Goal: Task Accomplishment & Management: Use online tool/utility

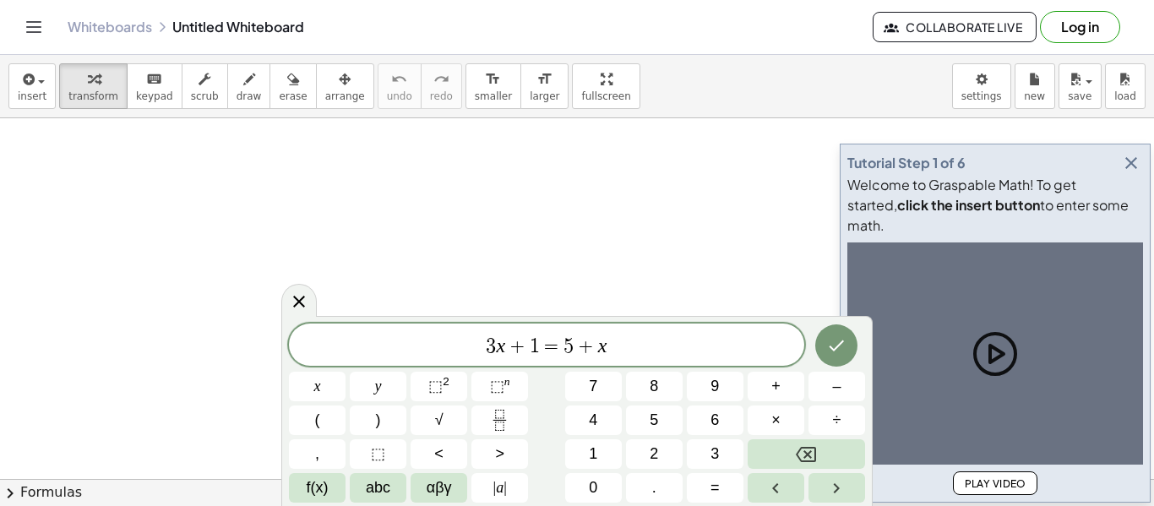
scroll to position [1, 0]
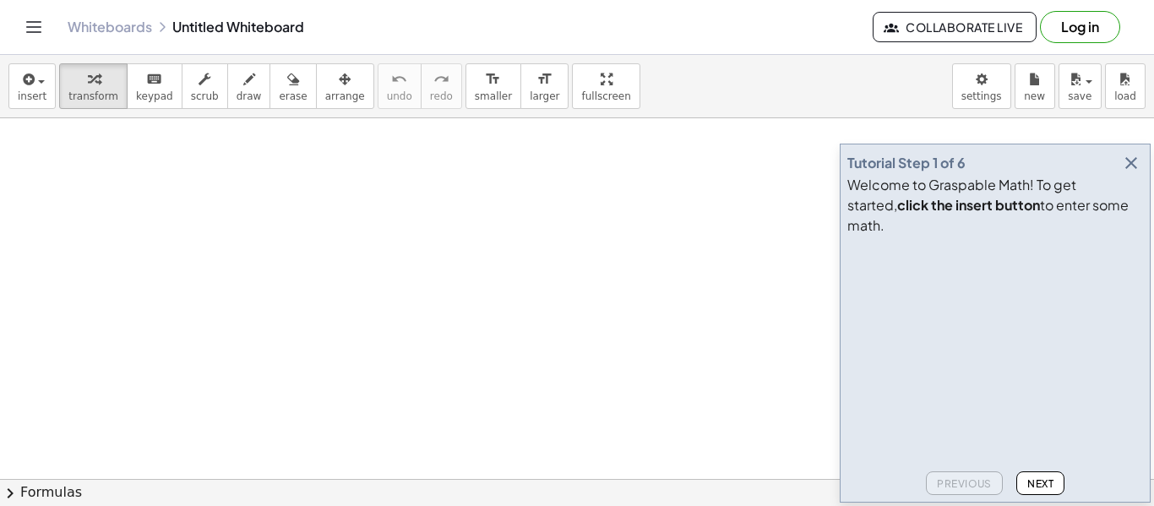
click at [1043, 487] on span "Next" at bounding box center [1040, 483] width 26 height 13
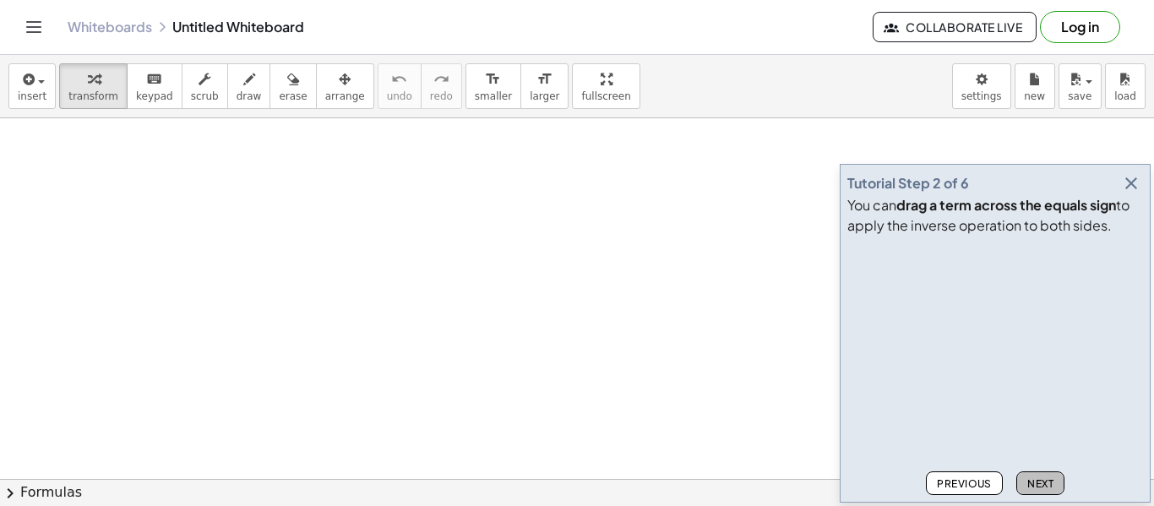
click at [1043, 487] on span "Next" at bounding box center [1040, 483] width 26 height 13
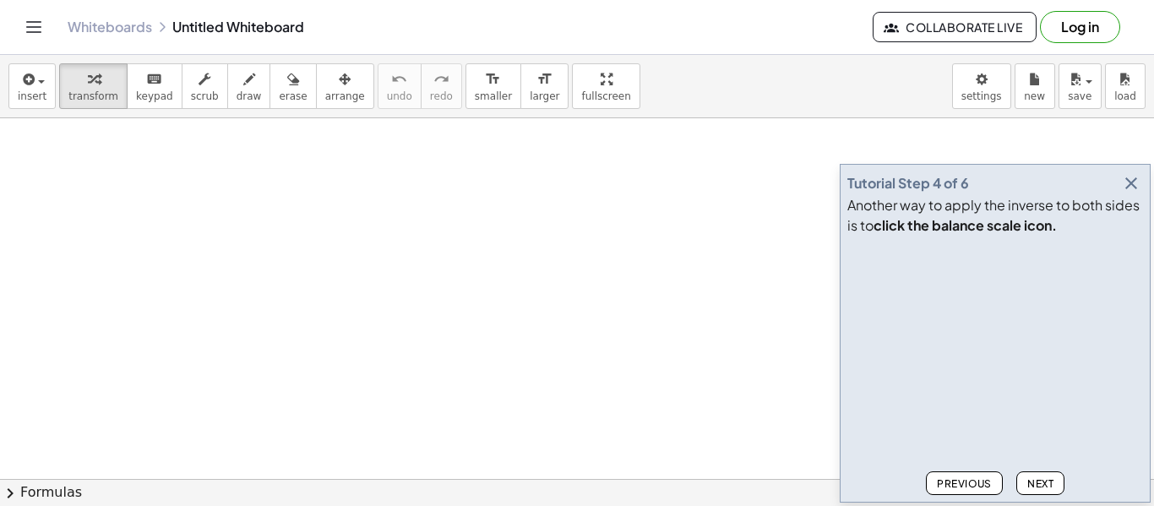
click at [1043, 487] on span "Next" at bounding box center [1040, 483] width 26 height 13
click at [1043, 488] on span "Next" at bounding box center [1040, 483] width 26 height 13
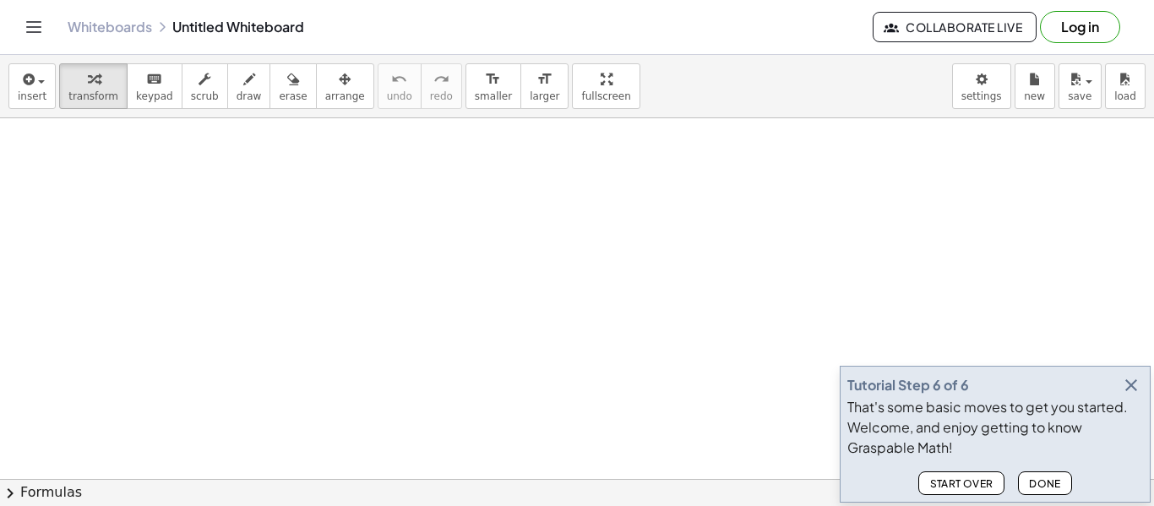
click at [1043, 488] on span "Done" at bounding box center [1045, 483] width 32 height 13
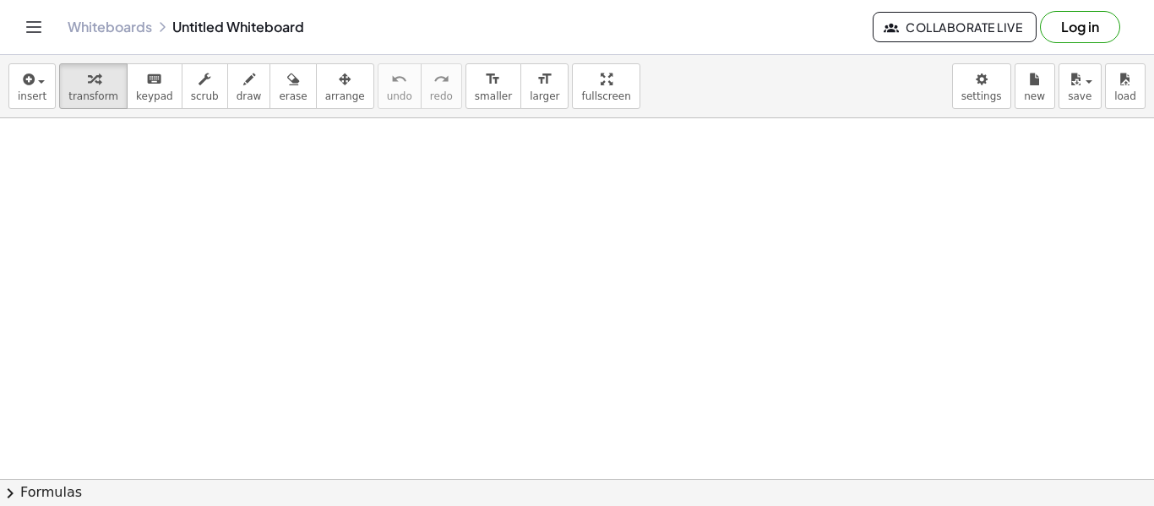
drag, startPoint x: 319, startPoint y: 184, endPoint x: 722, endPoint y: 253, distance: 408.8
drag, startPoint x: 720, startPoint y: 252, endPoint x: 661, endPoint y: 239, distance: 60.5
click at [158, 98] on span "keypad" at bounding box center [154, 96] width 37 height 12
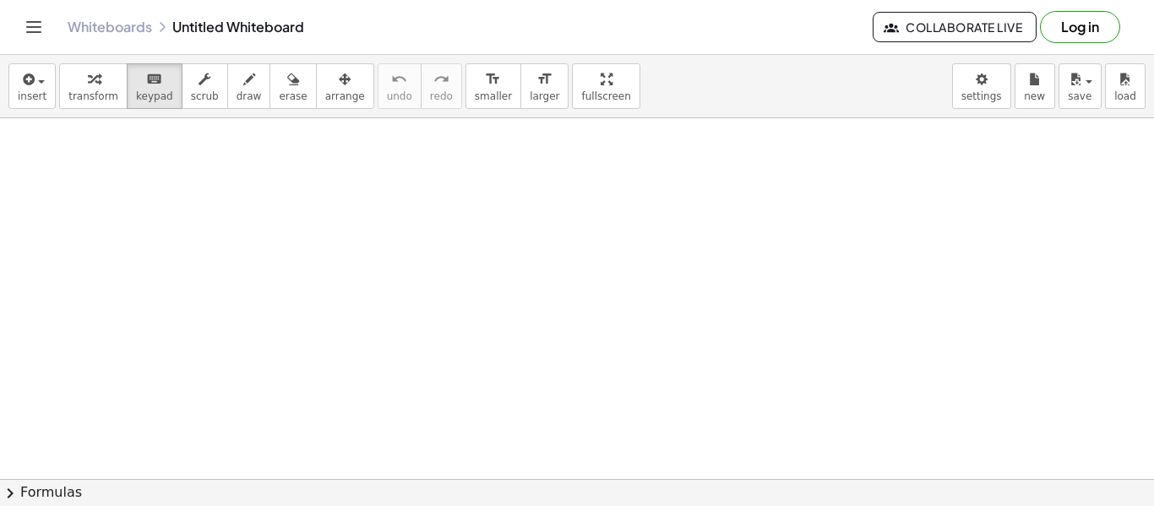
click at [154, 112] on div "insert select one: Math Expression Function Text Youtube Video Graphing Geometr…" at bounding box center [577, 86] width 1154 height 63
click at [147, 101] on span "keypad" at bounding box center [154, 96] width 37 height 12
click at [1104, 28] on button "Log in" at bounding box center [1080, 27] width 80 height 32
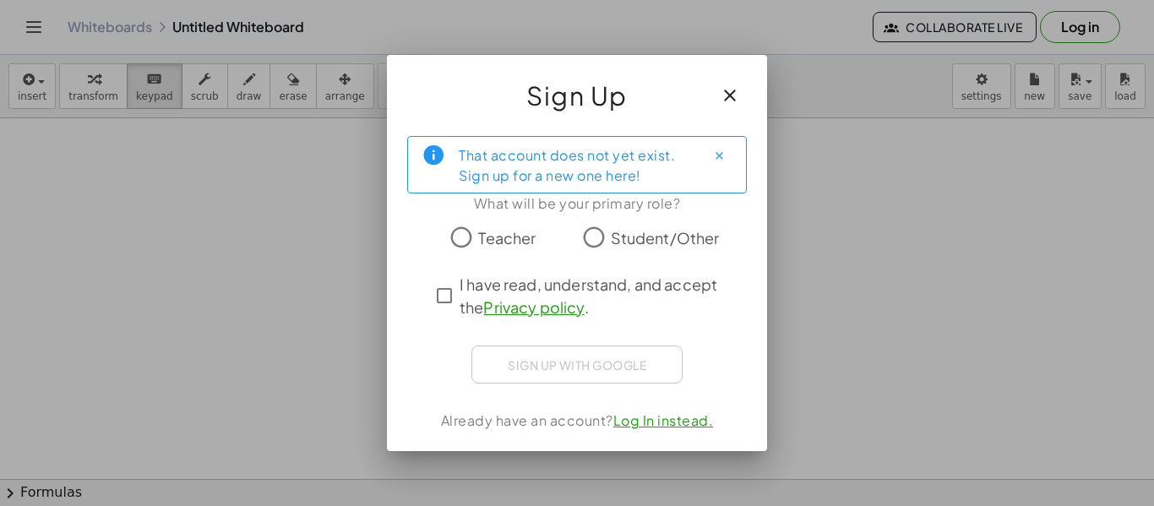
click at [616, 234] on span "Student/Other" at bounding box center [665, 237] width 109 height 23
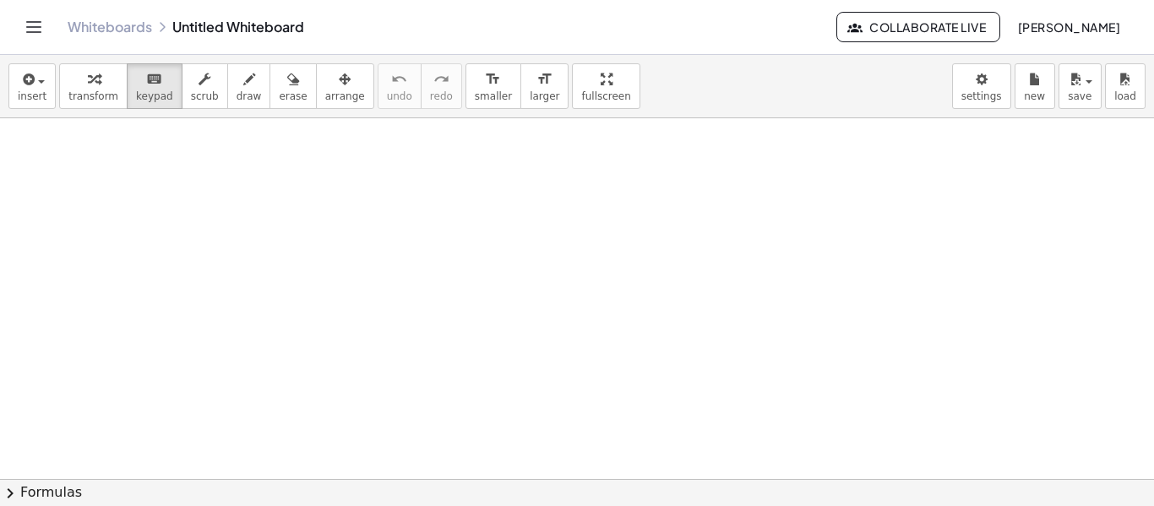
click at [66, 493] on button "chevron_right Formulas" at bounding box center [577, 492] width 1154 height 27
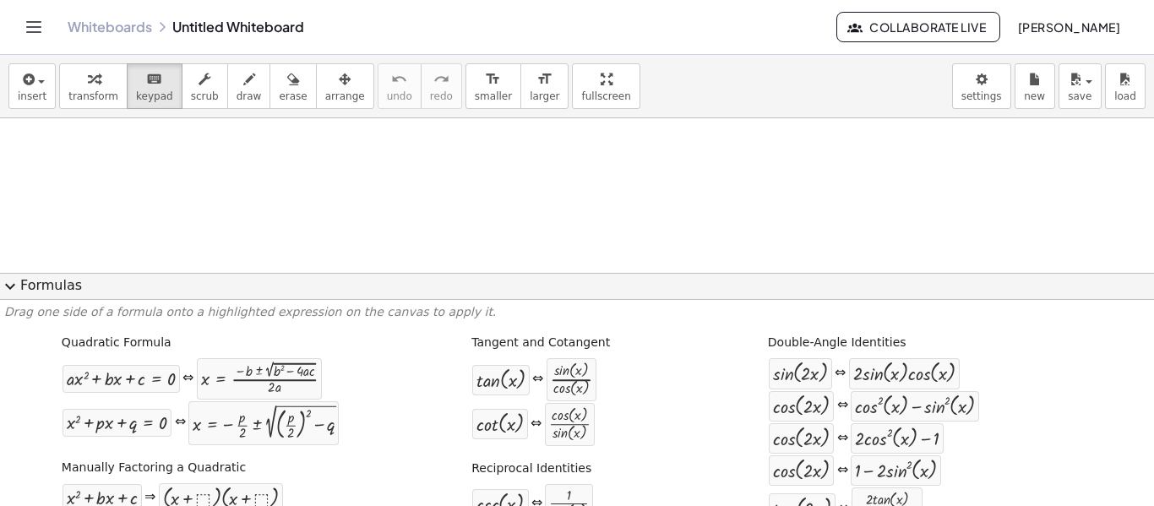
click at [41, 282] on button "expand_more Formulas" at bounding box center [577, 286] width 1154 height 27
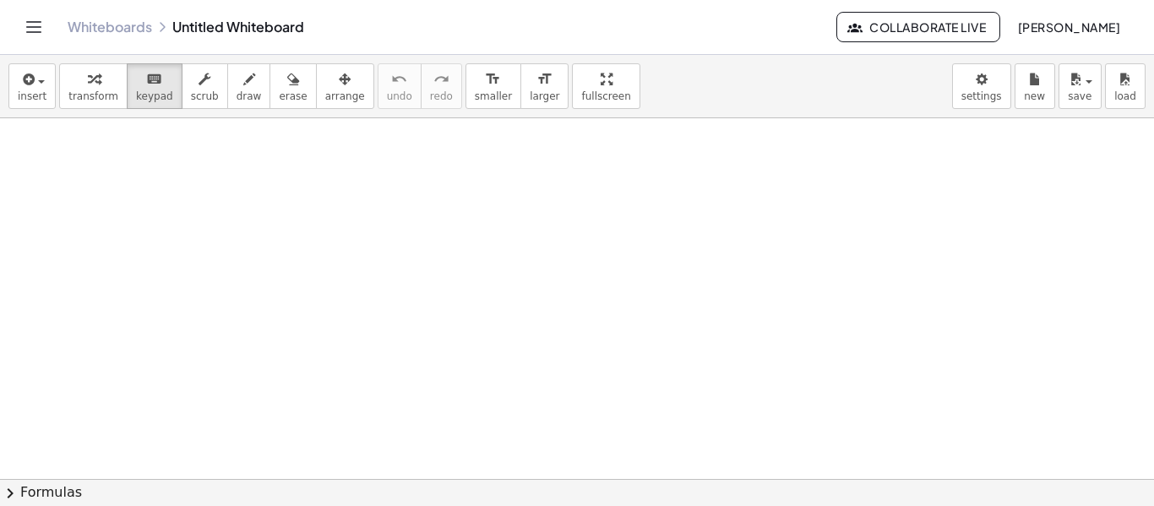
click at [53, 29] on div "Whiteboards Untitled Whiteboard Collaborate Live Bradley McPhail" at bounding box center [577, 27] width 1114 height 54
click at [18, 34] on header "Whiteboards Untitled Whiteboard Collaborate Live Bradley McPhail" at bounding box center [577, 27] width 1154 height 55
click at [20, 30] on div "Whiteboards Untitled Whiteboard Collaborate Live Bradley McPhail" at bounding box center [577, 27] width 1114 height 54
click at [21, 30] on button "Toggle navigation" at bounding box center [33, 27] width 27 height 27
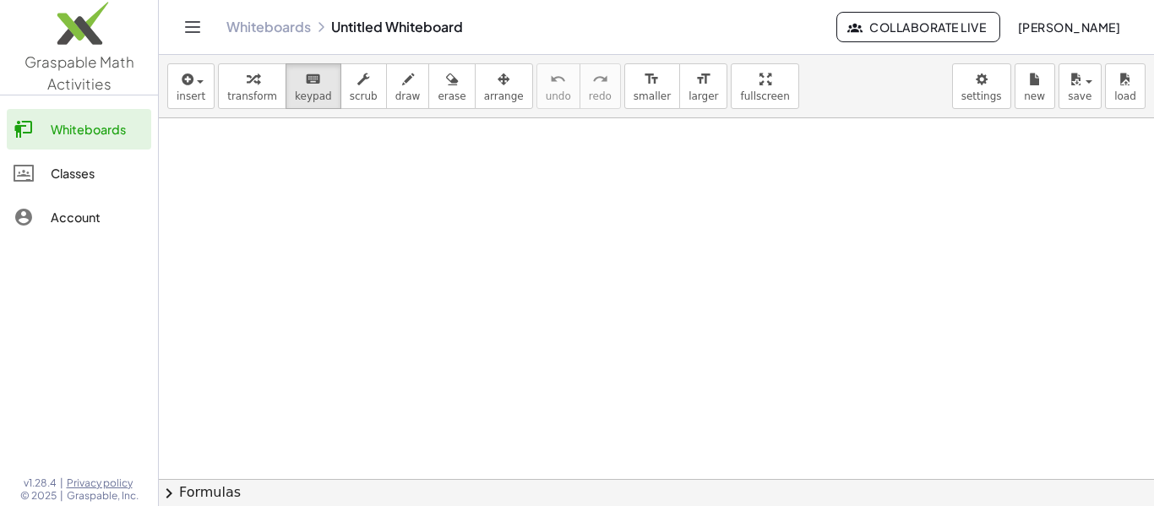
click at [109, 171] on div "Classes" at bounding box center [98, 173] width 94 height 20
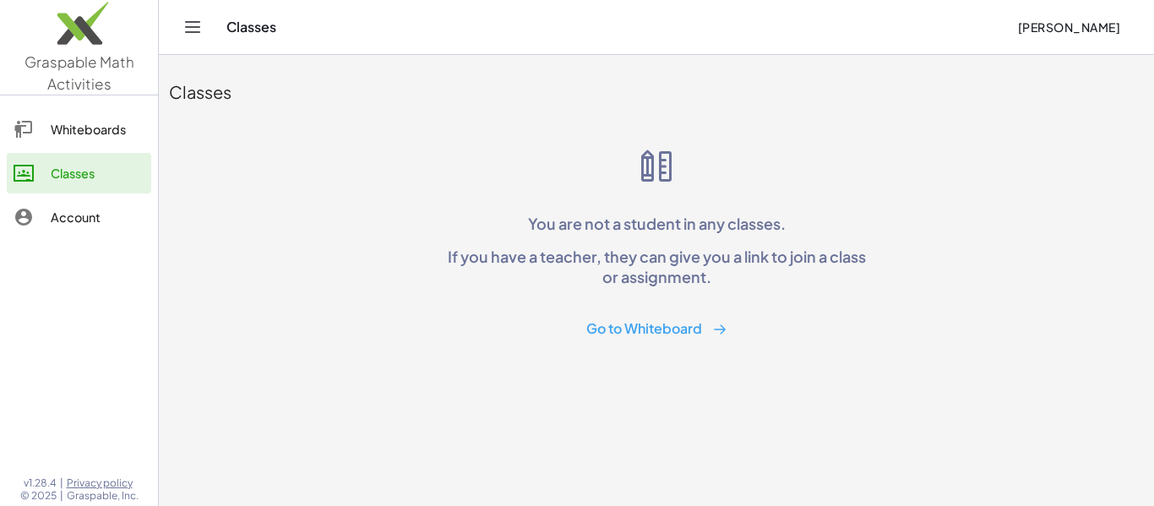
click at [53, 205] on link "Account" at bounding box center [79, 217] width 144 height 41
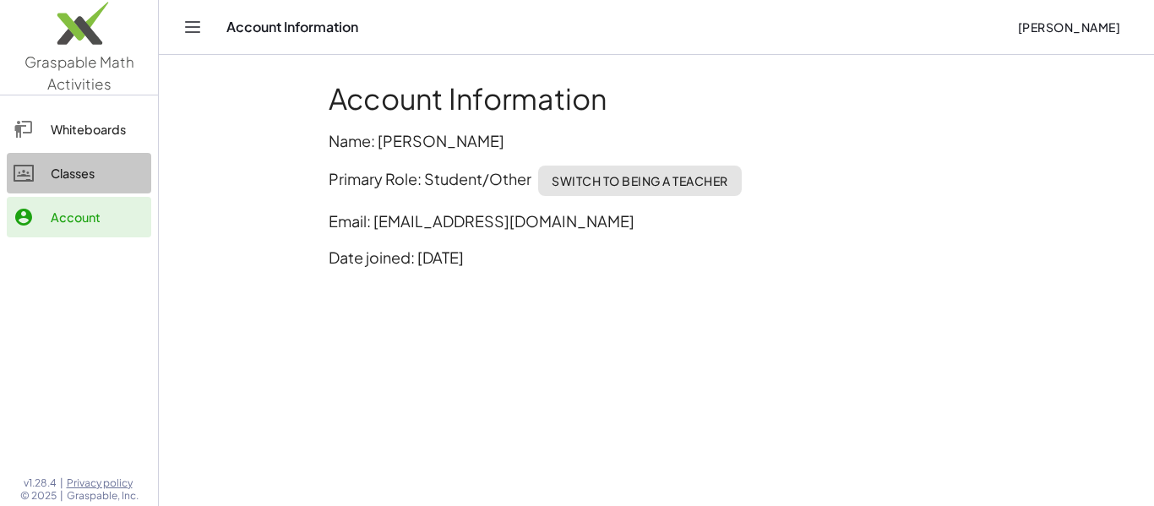
click at [67, 171] on div "Classes" at bounding box center [98, 173] width 94 height 20
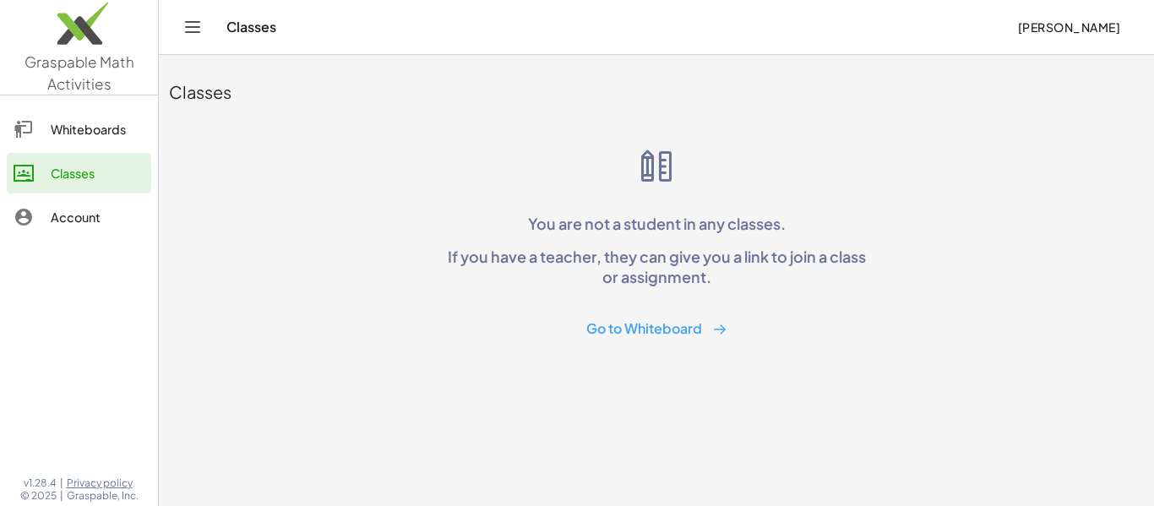
click at [64, 123] on div "Whiteboards" at bounding box center [98, 129] width 94 height 20
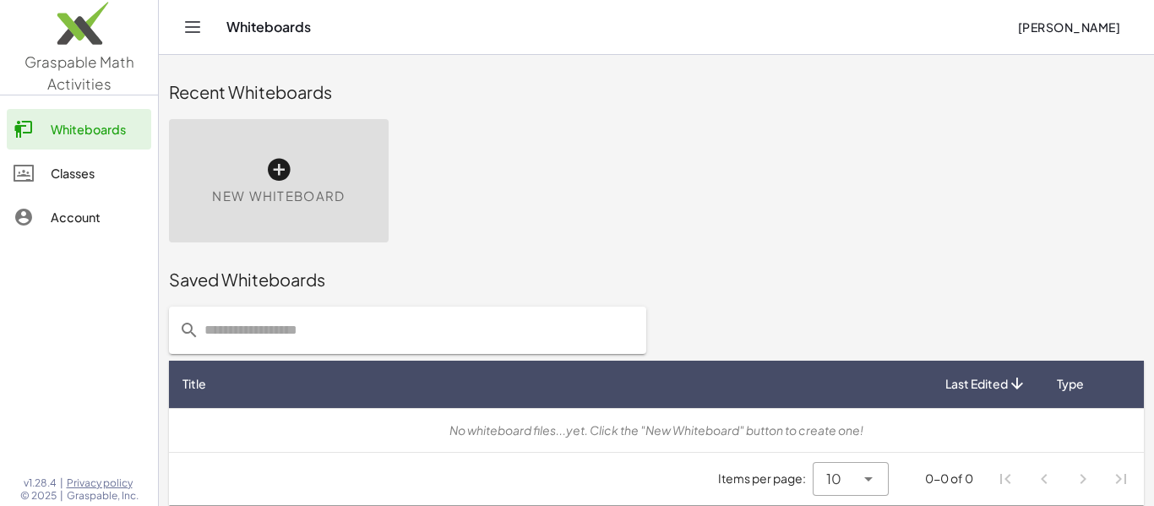
scroll to position [9, 0]
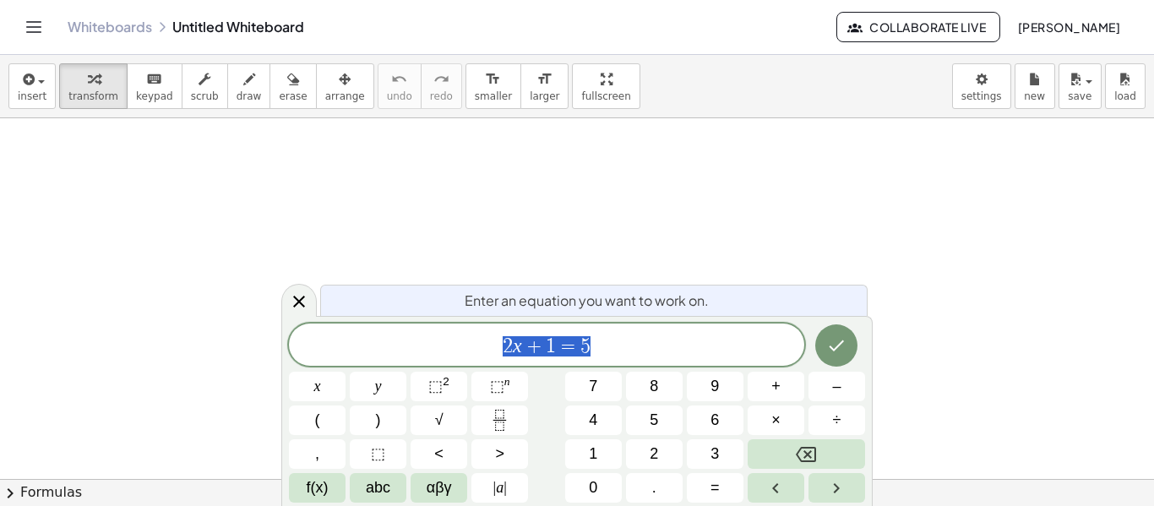
scroll to position [1, 0]
click at [825, 339] on button "Done" at bounding box center [836, 345] width 42 height 42
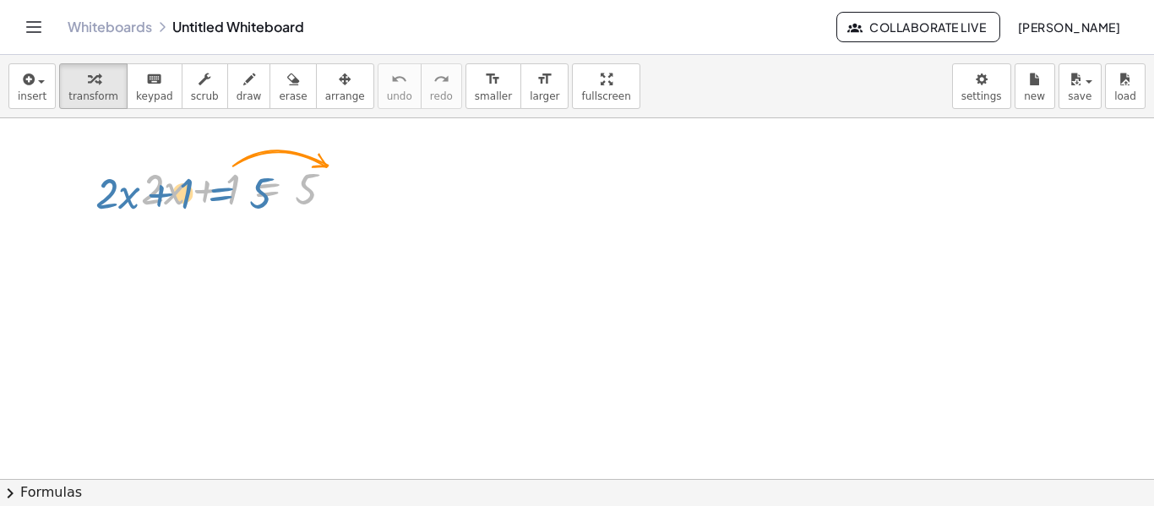
drag, startPoint x: 243, startPoint y: 185, endPoint x: 199, endPoint y: 183, distance: 44.0
click at [199, 183] on div at bounding box center [244, 187] width 223 height 57
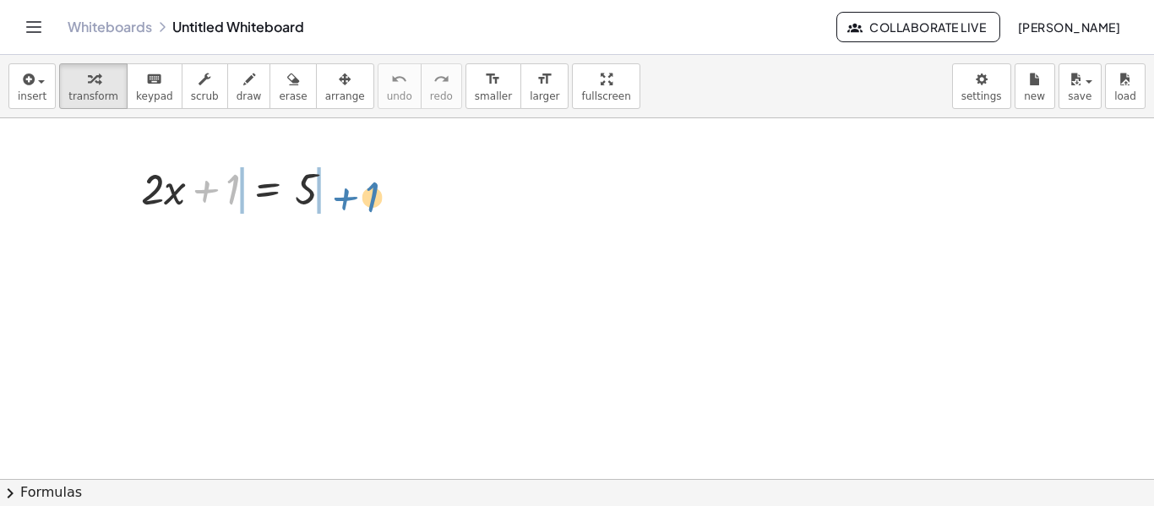
drag, startPoint x: 234, startPoint y: 184, endPoint x: 370, endPoint y: 189, distance: 136.1
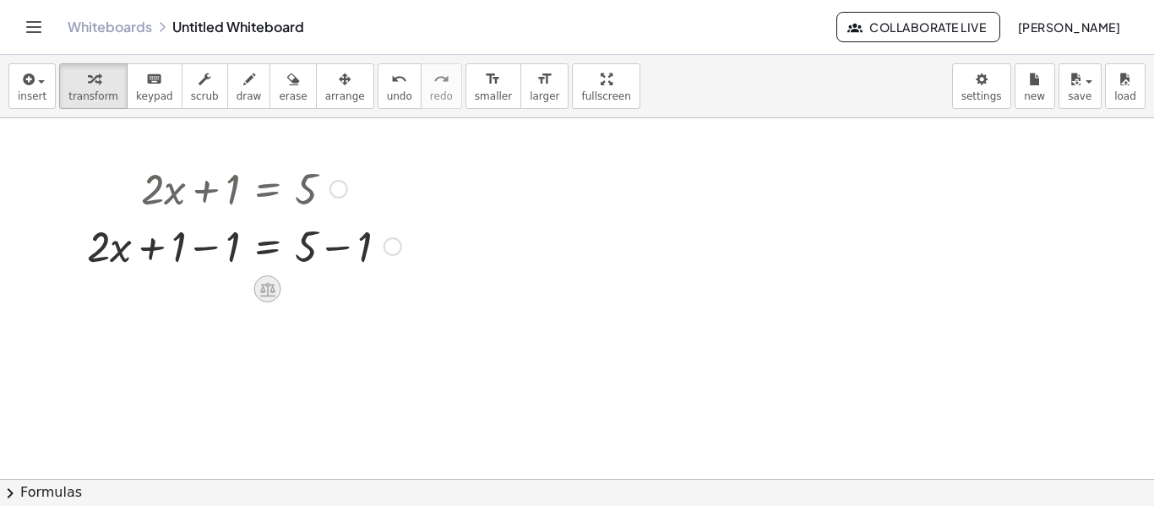
click at [267, 292] on icon at bounding box center [267, 289] width 15 height 14
drag, startPoint x: 237, startPoint y: 242, endPoint x: 221, endPoint y: 243, distance: 15.2
click at [221, 243] on div at bounding box center [244, 244] width 331 height 57
click at [27, 90] on span "insert" at bounding box center [32, 96] width 29 height 12
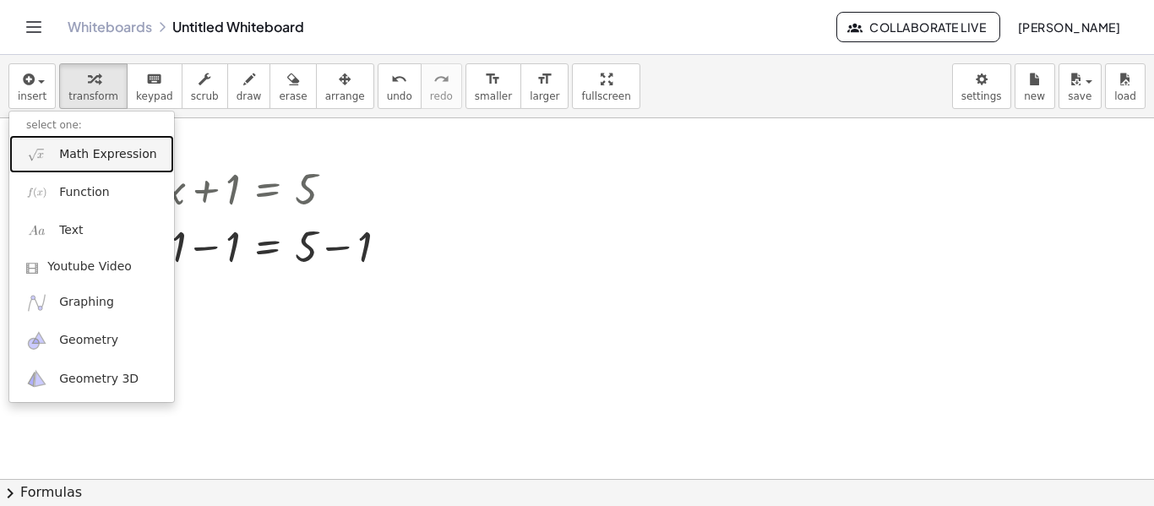
click at [87, 139] on link "Math Expression" at bounding box center [91, 154] width 165 height 38
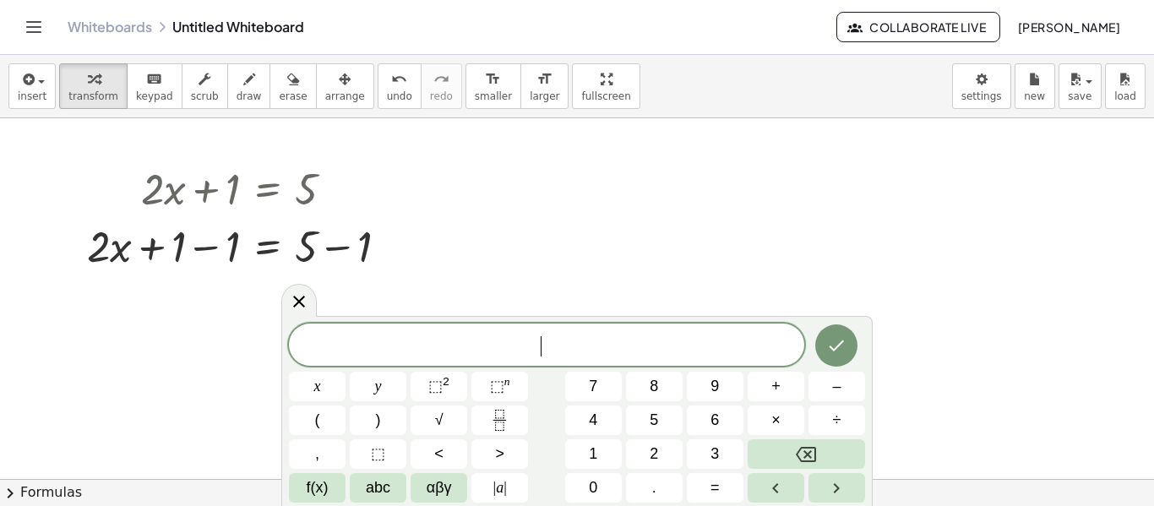
scroll to position [2, 0]
click at [330, 422] on button "(" at bounding box center [317, 421] width 57 height 30
click at [390, 389] on button "y" at bounding box center [378, 387] width 57 height 30
click at [821, 393] on button "–" at bounding box center [837, 387] width 57 height 30
click at [647, 455] on button "2" at bounding box center [654, 454] width 57 height 30
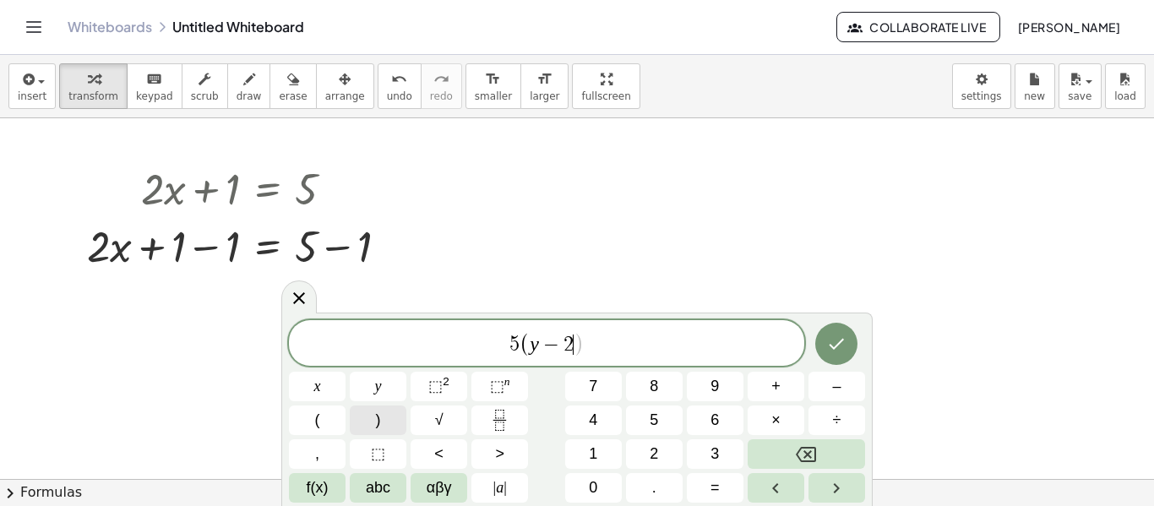
click at [384, 427] on button ")" at bounding box center [378, 421] width 57 height 30
click at [843, 395] on button "–" at bounding box center [837, 387] width 57 height 30
click at [570, 389] on button "7" at bounding box center [593, 387] width 57 height 30
click at [394, 392] on button "y" at bounding box center [378, 387] width 57 height 30
click at [718, 488] on span "=" at bounding box center [715, 488] width 9 height 23
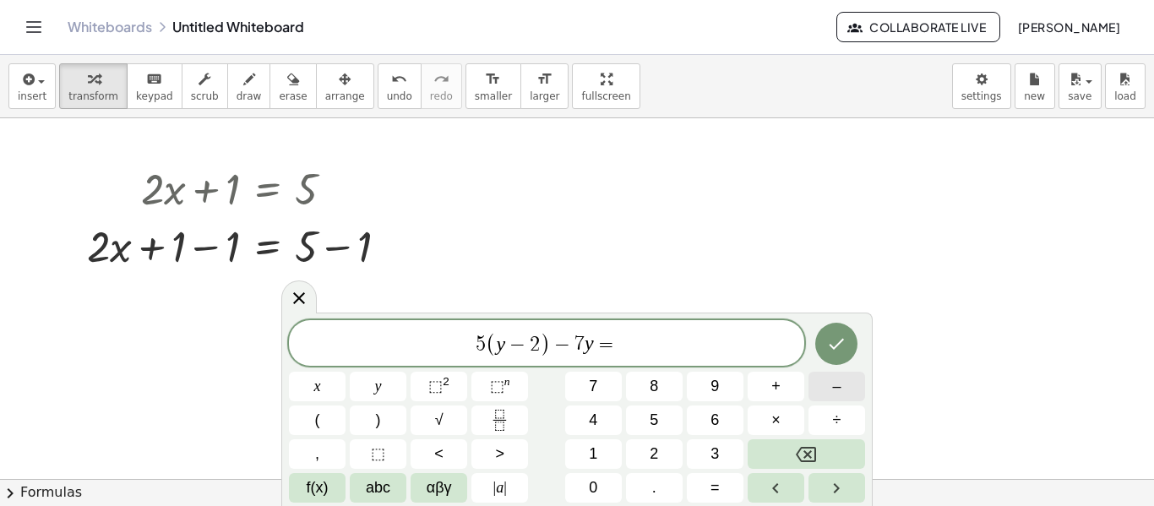
click at [813, 395] on button "–" at bounding box center [837, 387] width 57 height 30
click at [724, 449] on button "3" at bounding box center [715, 454] width 57 height 30
click at [662, 449] on button "2" at bounding box center [654, 454] width 57 height 30
click at [838, 334] on icon "Done" at bounding box center [836, 344] width 20 height 20
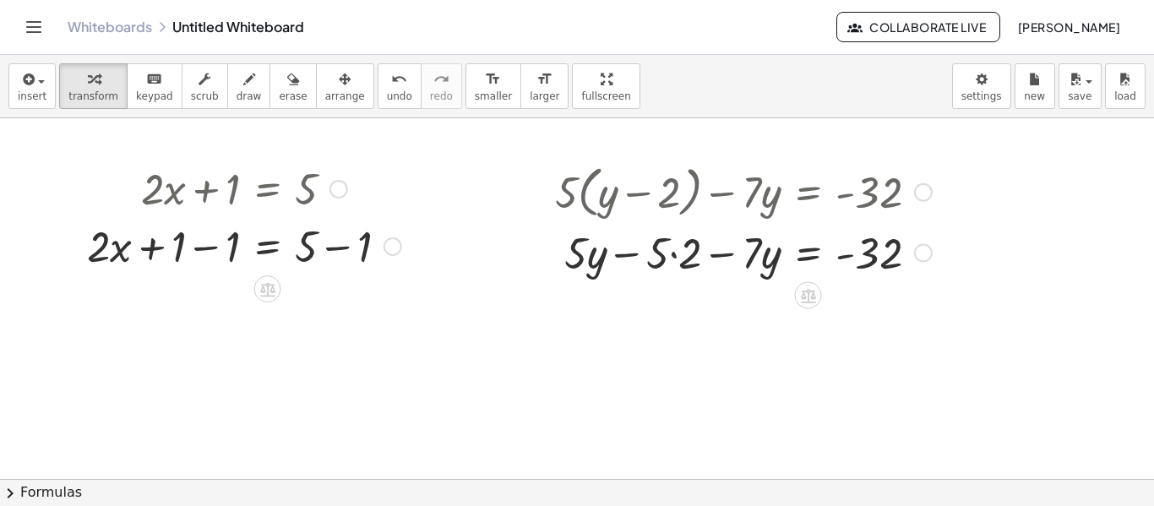
click at [566, 189] on div at bounding box center [744, 191] width 394 height 64
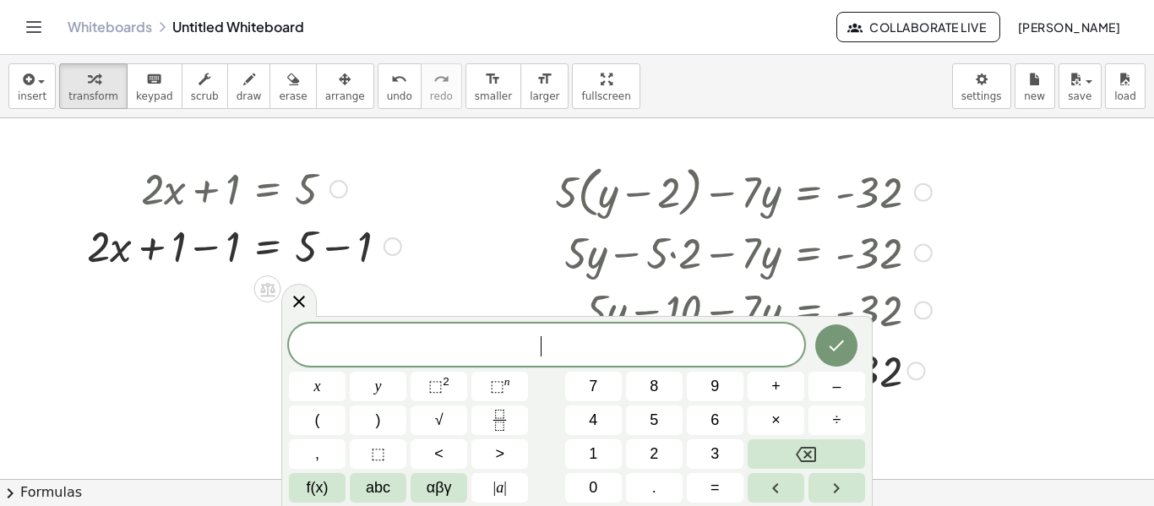
click at [639, 447] on button "2" at bounding box center [654, 454] width 57 height 30
click at [650, 431] on span "5" at bounding box center [654, 420] width 8 height 23
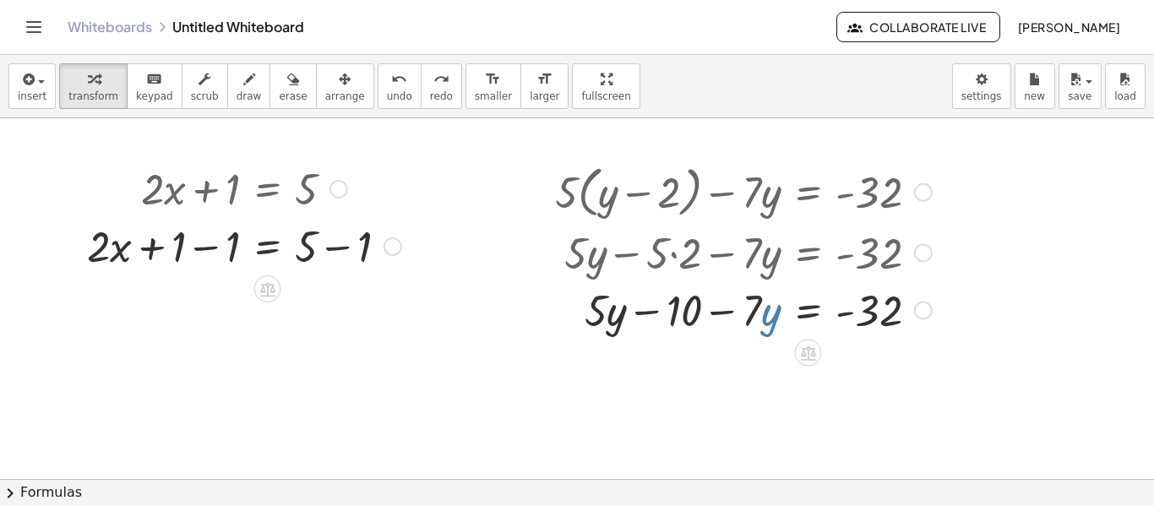
scroll to position [3, 0]
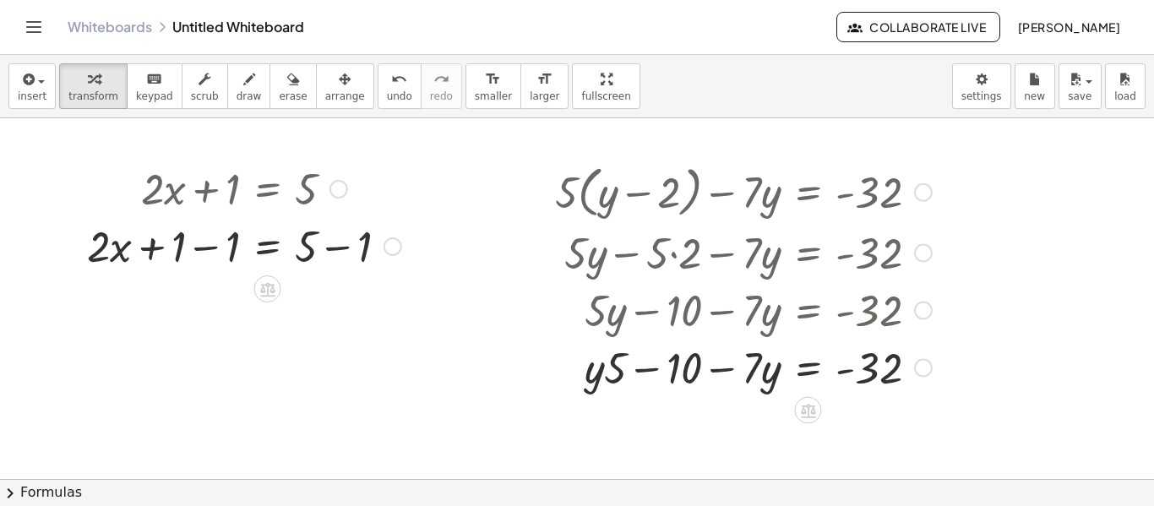
click at [611, 317] on div at bounding box center [744, 309] width 394 height 57
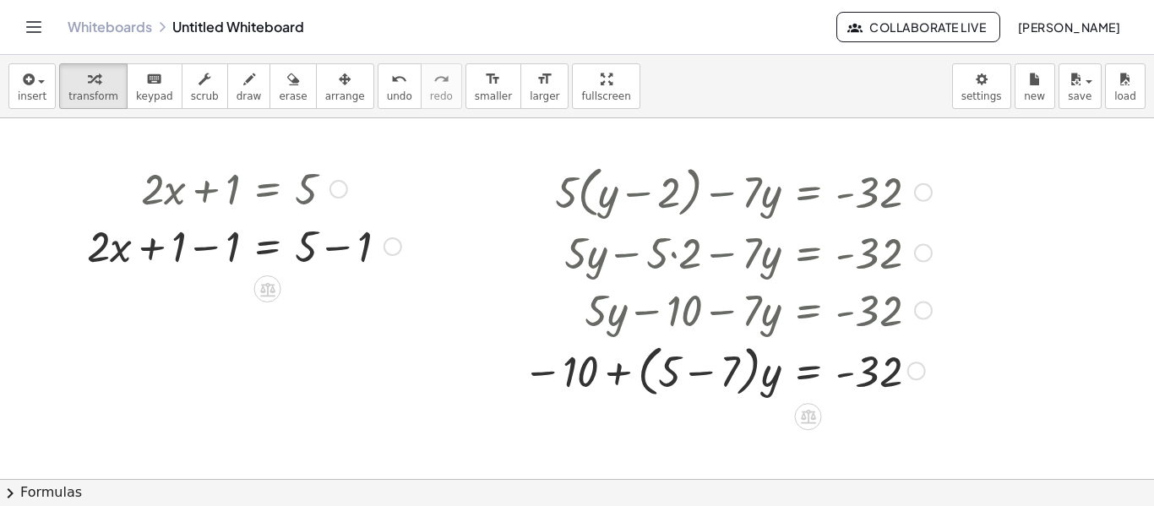
click at [380, 59] on div "insert select one: Math Expression Function Text Youtube Video Graphing Geometr…" at bounding box center [577, 86] width 1154 height 63
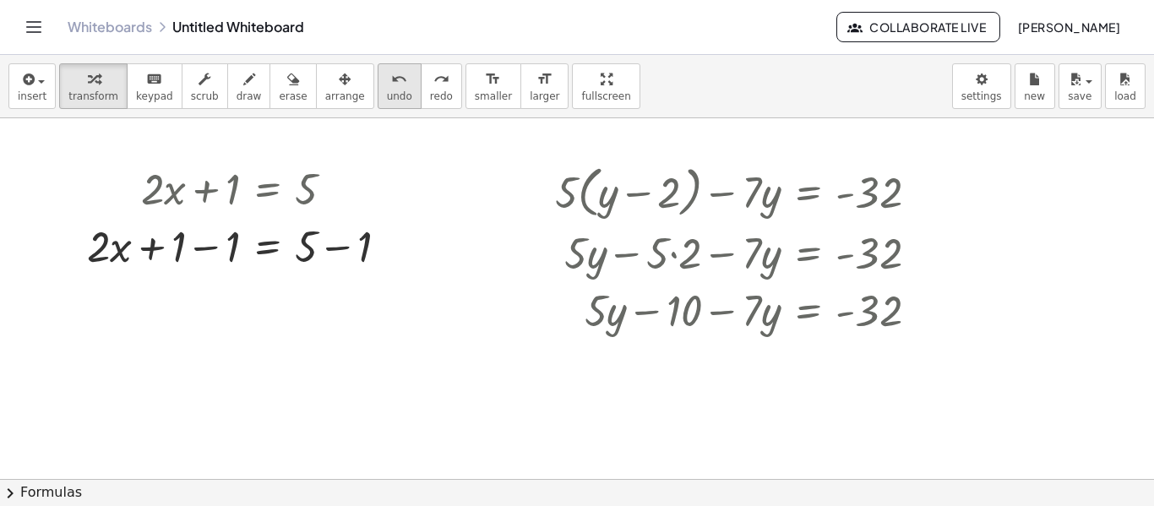
click at [378, 66] on button "undo undo" at bounding box center [400, 86] width 44 height 46
click at [391, 82] on icon "undo" at bounding box center [399, 79] width 16 height 20
click at [607, 308] on div at bounding box center [744, 309] width 394 height 57
drag, startPoint x: 605, startPoint y: 317, endPoint x: 609, endPoint y: 326, distance: 10.2
click at [609, 326] on div at bounding box center [744, 309] width 394 height 57
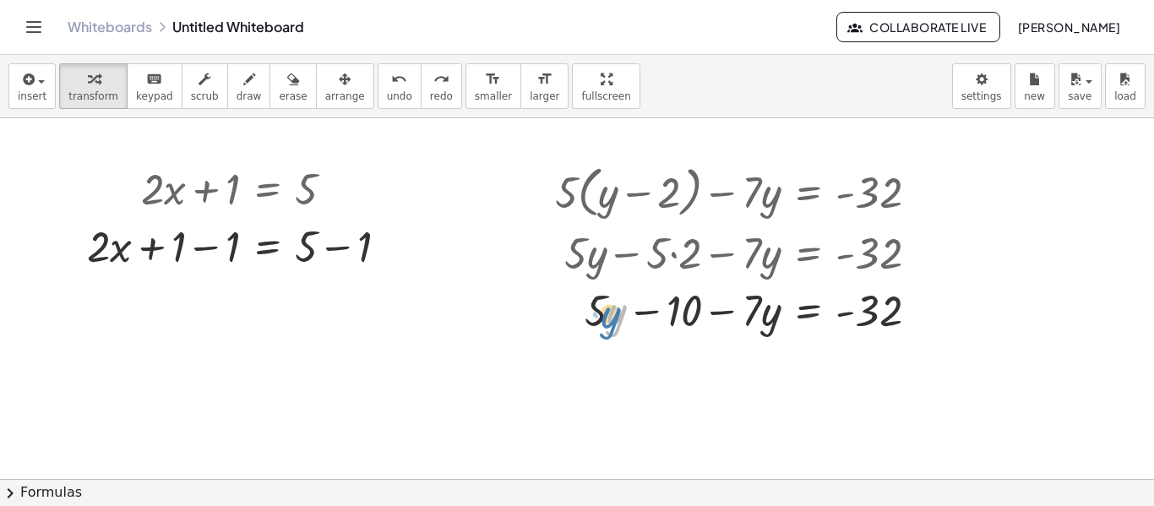
click at [610, 324] on div at bounding box center [744, 309] width 394 height 57
drag, startPoint x: 602, startPoint y: 317, endPoint x: 765, endPoint y: 319, distance: 163.1
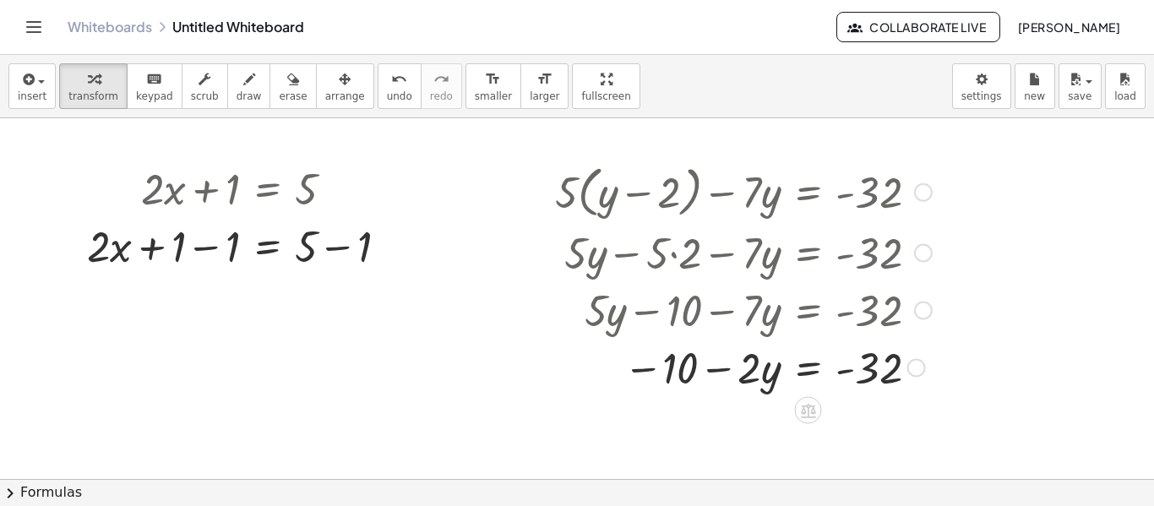
click at [678, 369] on div at bounding box center [744, 366] width 394 height 57
click at [660, 363] on div at bounding box center [744, 366] width 394 height 57
click at [813, 417] on icon at bounding box center [808, 411] width 15 height 14
click at [770, 413] on span "−" at bounding box center [775, 411] width 10 height 25
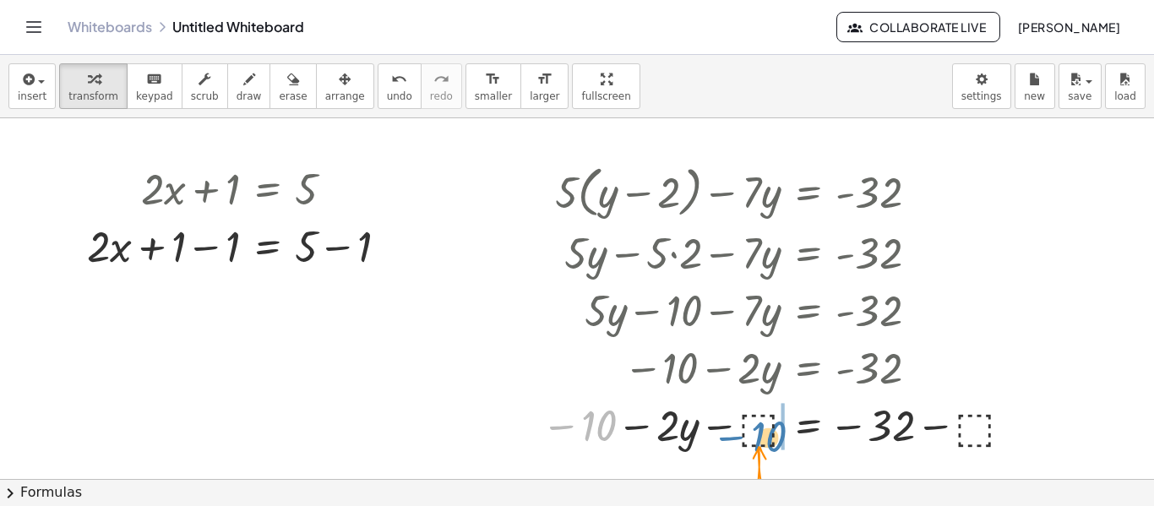
drag, startPoint x: 606, startPoint y: 425, endPoint x: 776, endPoint y: 432, distance: 170.8
click at [776, 432] on div at bounding box center [780, 423] width 495 height 57
drag, startPoint x: 727, startPoint y: 422, endPoint x: 656, endPoint y: 426, distance: 71.1
click at [656, 426] on div at bounding box center [780, 423] width 495 height 57
click at [697, 434] on div at bounding box center [780, 423] width 495 height 57
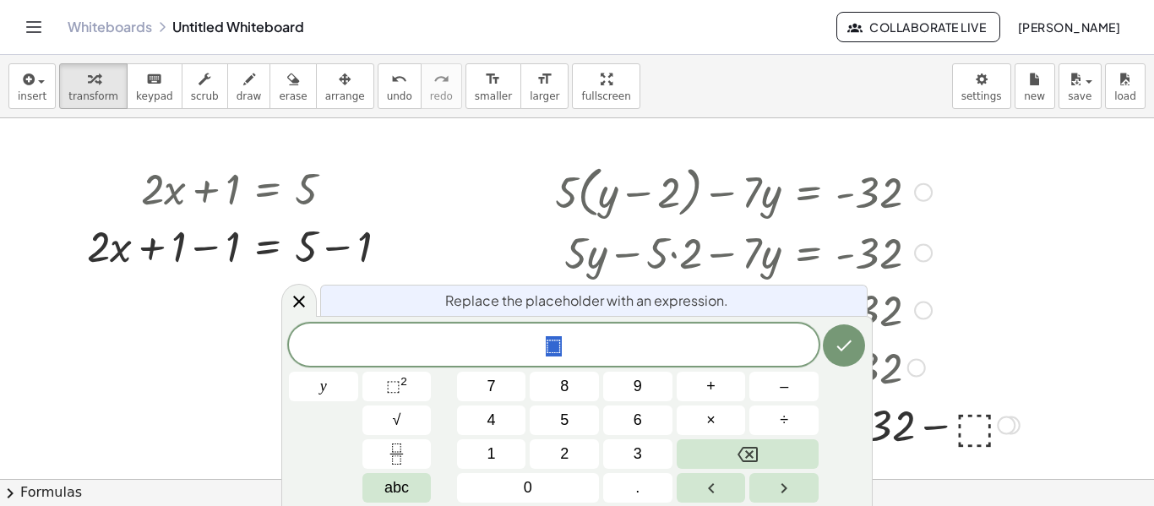
scroll to position [3, 0]
click at [387, 90] on span "undo" at bounding box center [399, 96] width 25 height 12
click at [299, 299] on icon at bounding box center [299, 301] width 20 height 20
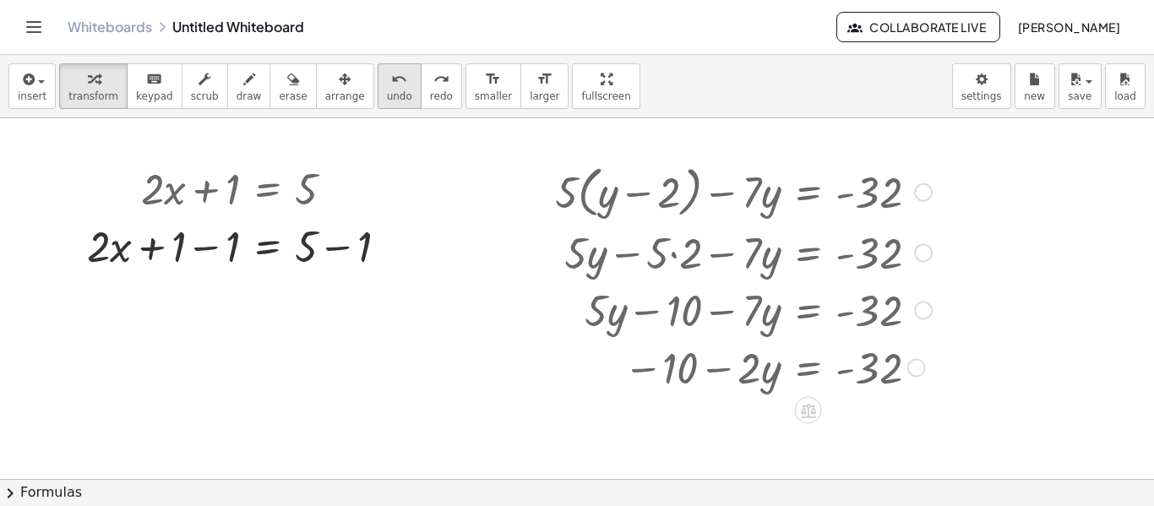
click at [387, 90] on span "undo" at bounding box center [399, 96] width 25 height 12
click at [714, 368] on div at bounding box center [780, 366] width 495 height 57
click at [757, 375] on div at bounding box center [780, 366] width 495 height 57
click at [757, 376] on div at bounding box center [780, 366] width 495 height 57
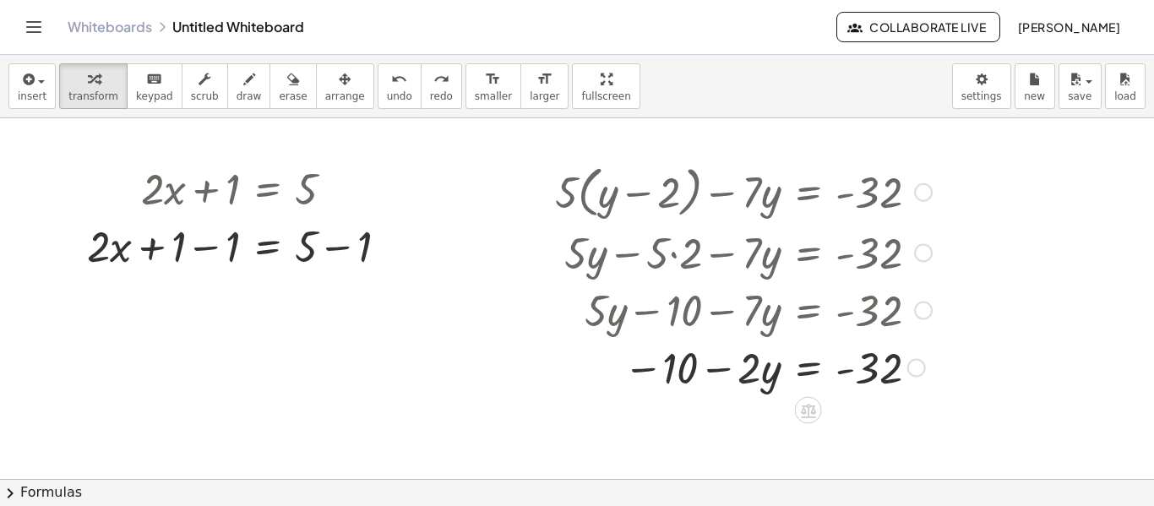
click at [757, 376] on div at bounding box center [780, 366] width 495 height 57
